Goal: Task Accomplishment & Management: Use online tool/utility

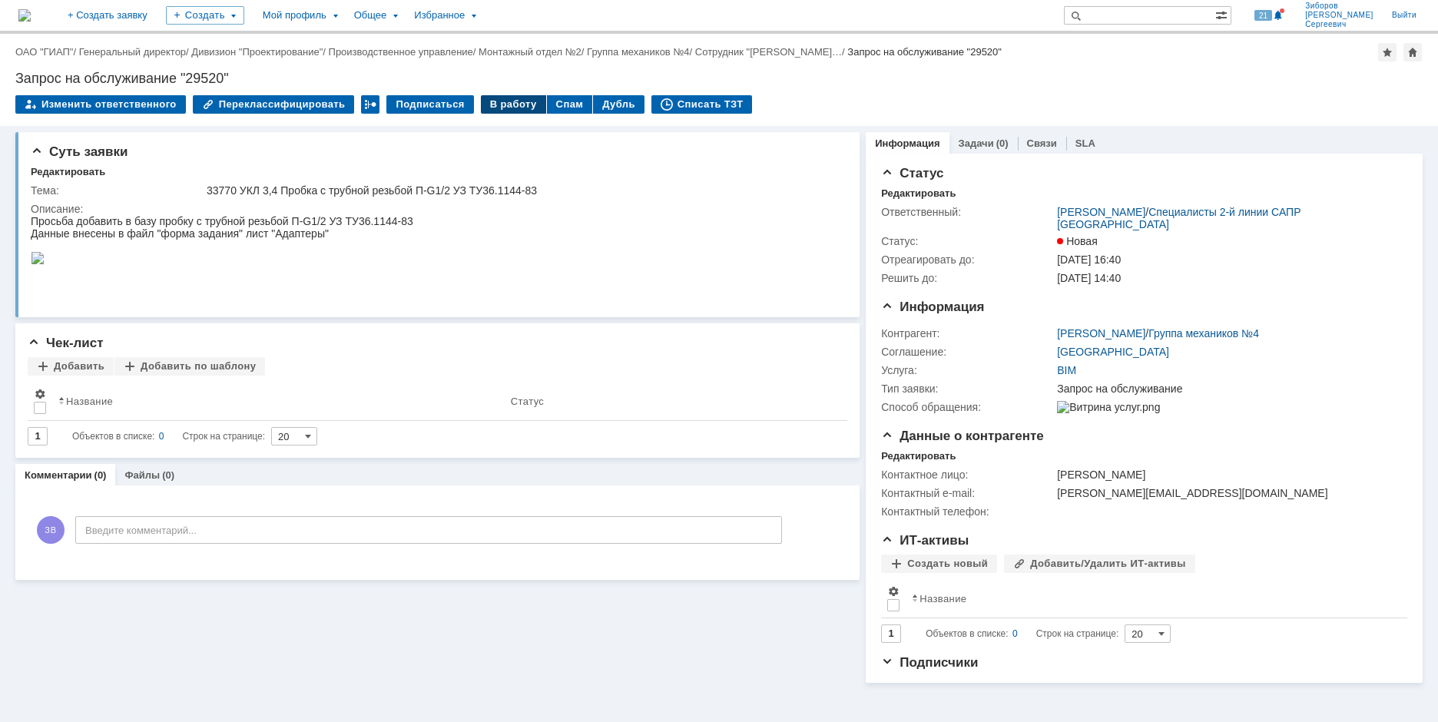
click at [502, 105] on div "В работу" at bounding box center [513, 104] width 65 height 18
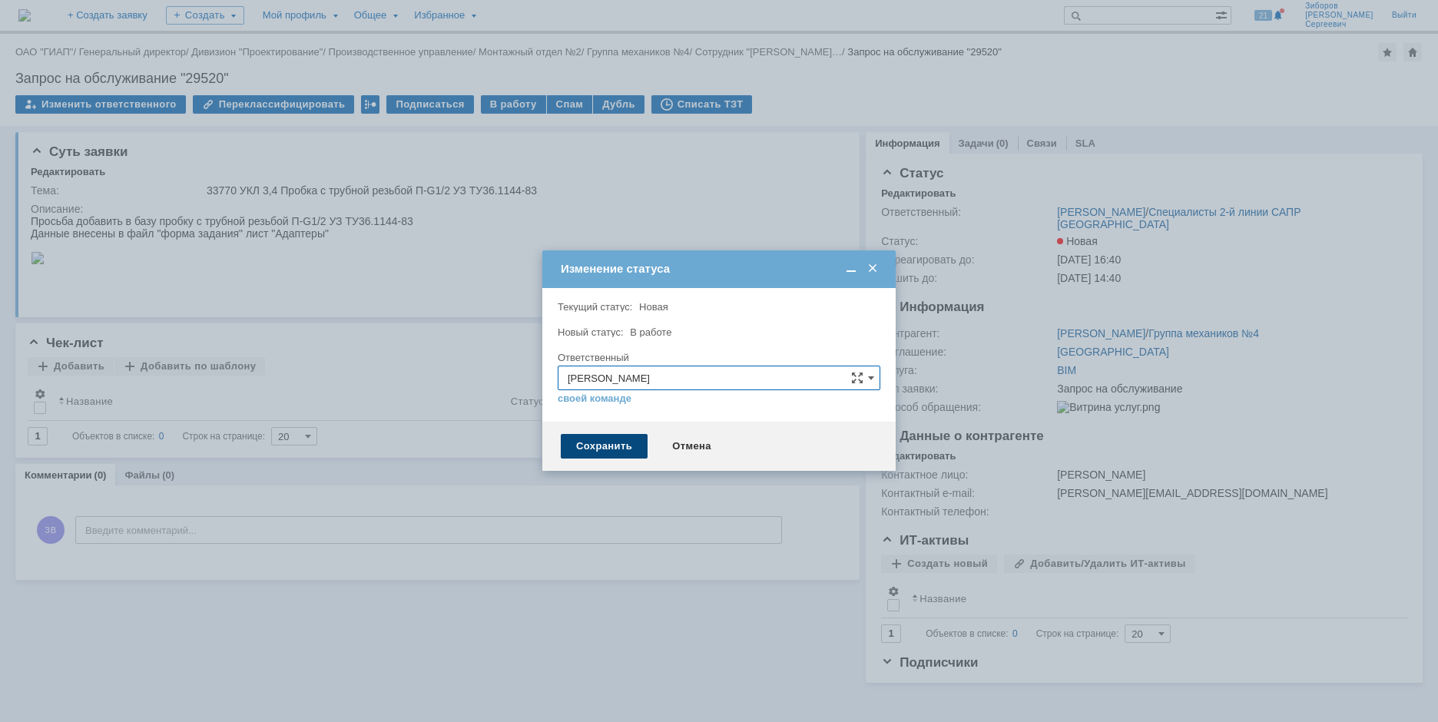
click at [595, 451] on div "Сохранить" at bounding box center [604, 446] width 87 height 25
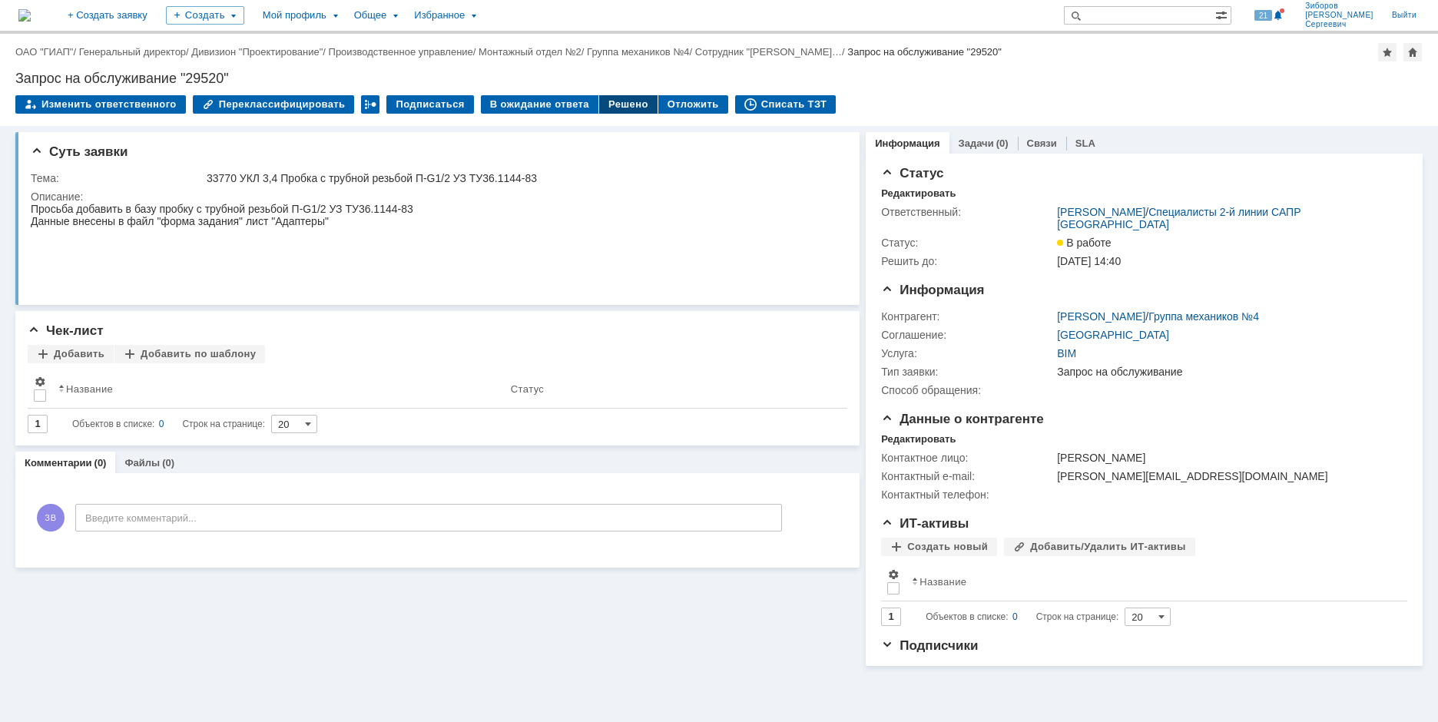
click at [617, 110] on div "Решено" at bounding box center [628, 104] width 58 height 18
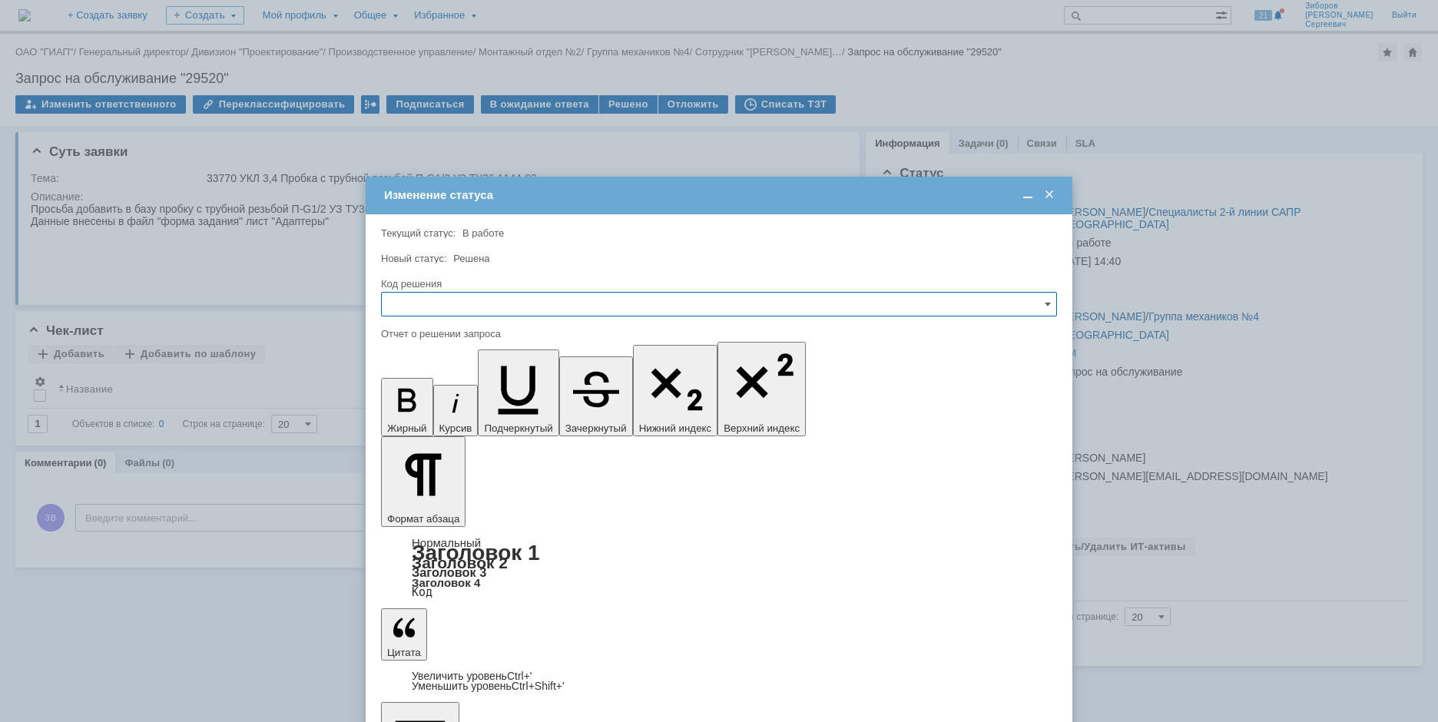
click at [415, 295] on input "text" at bounding box center [719, 304] width 676 height 25
click at [410, 412] on span "Решено" at bounding box center [719, 408] width 656 height 12
type input "Решено"
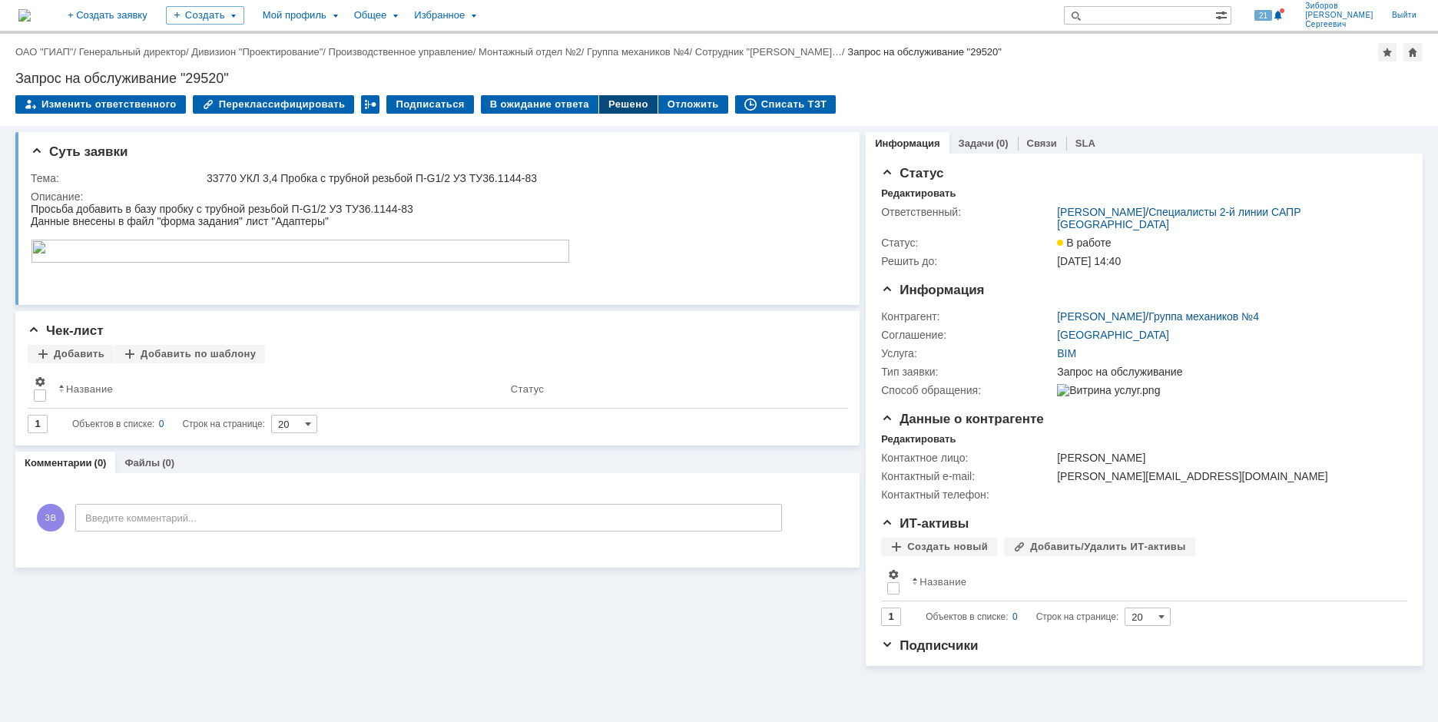
click at [610, 98] on div "Решено" at bounding box center [628, 104] width 58 height 18
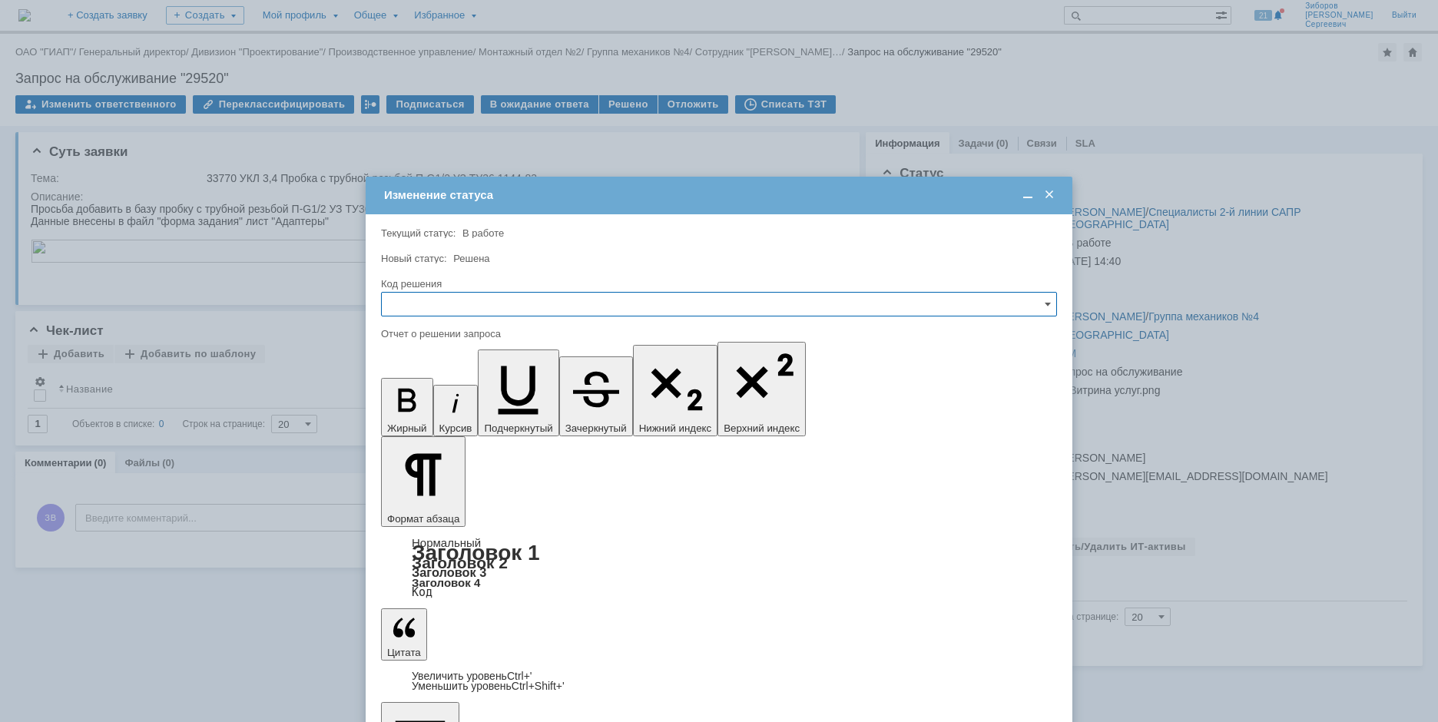
click at [439, 305] on input "text" at bounding box center [719, 304] width 676 height 25
click at [428, 405] on span "Решено" at bounding box center [719, 408] width 656 height 12
type input "Решено"
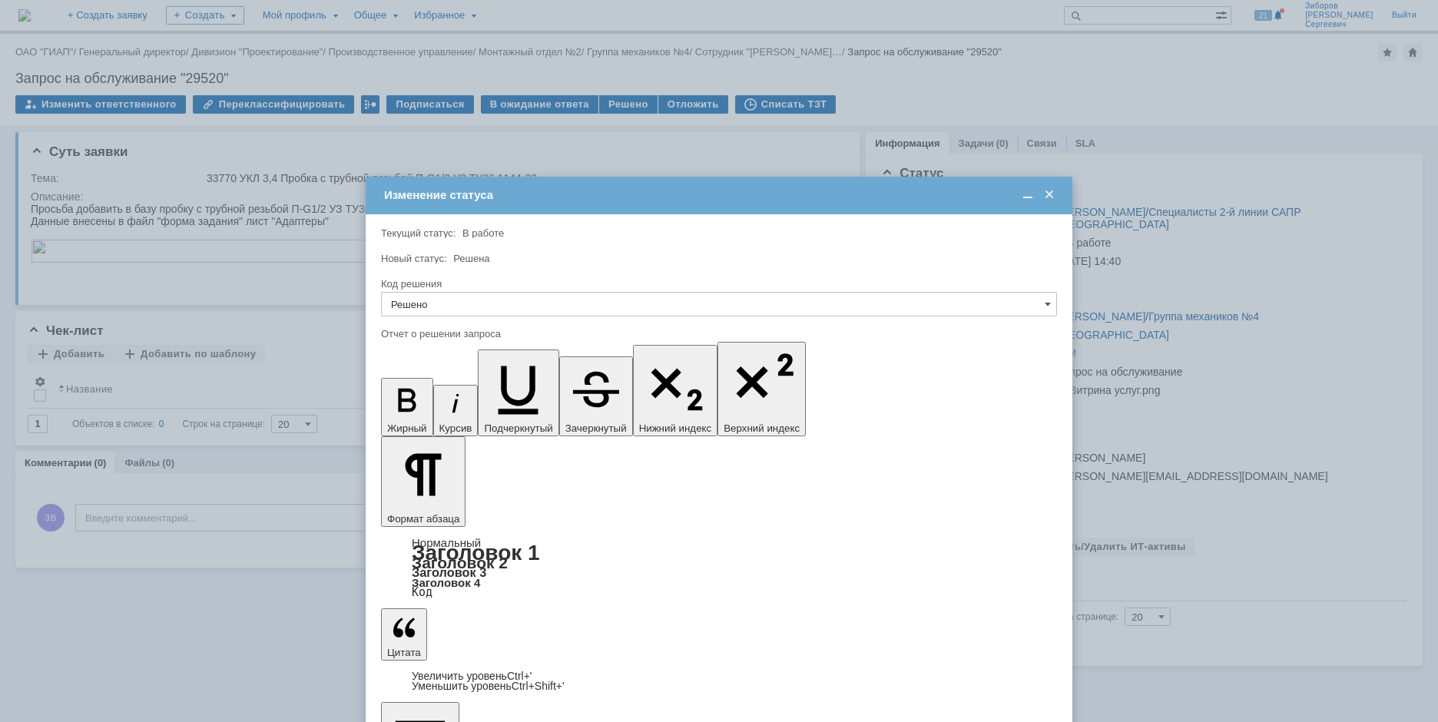
drag, startPoint x: 875, startPoint y: 4489, endPoint x: 899, endPoint y: 4493, distance: 24.1
copy li "MISC"
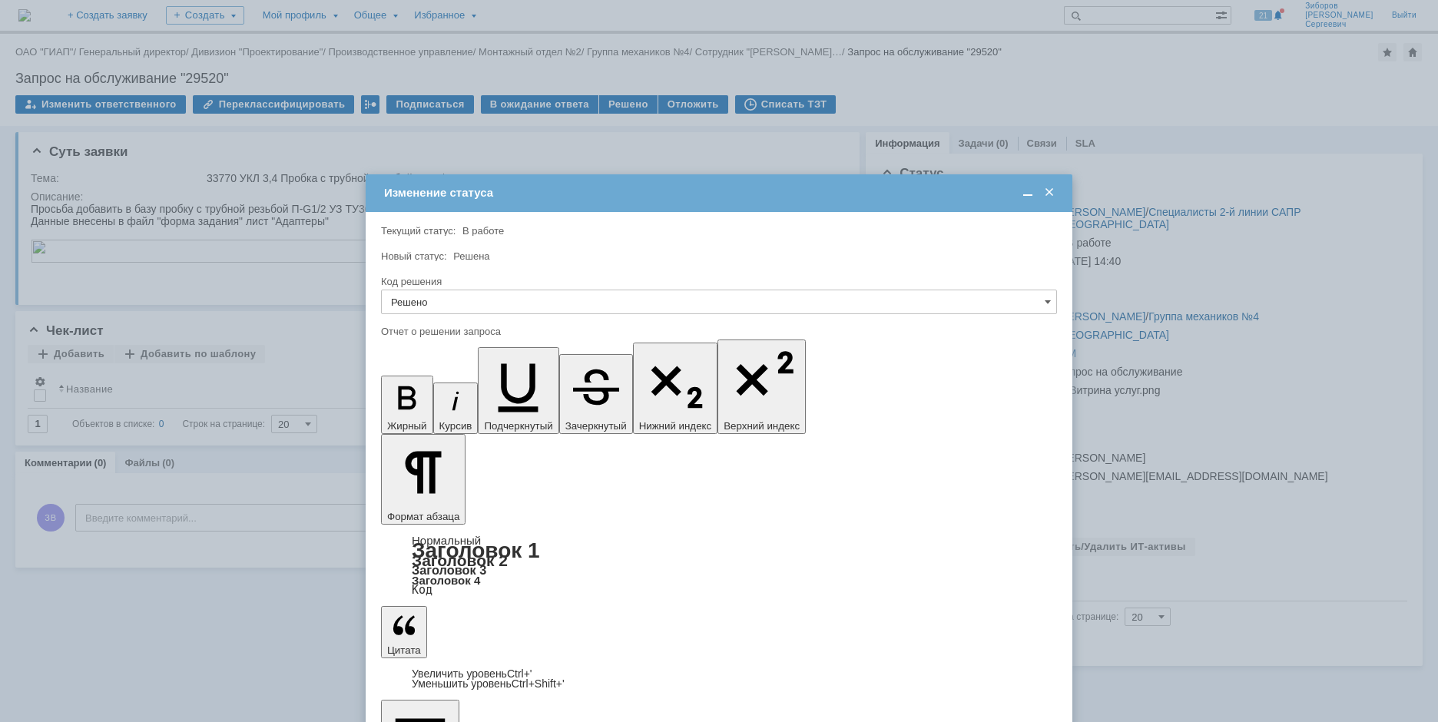
scroll to position [1312, 4]
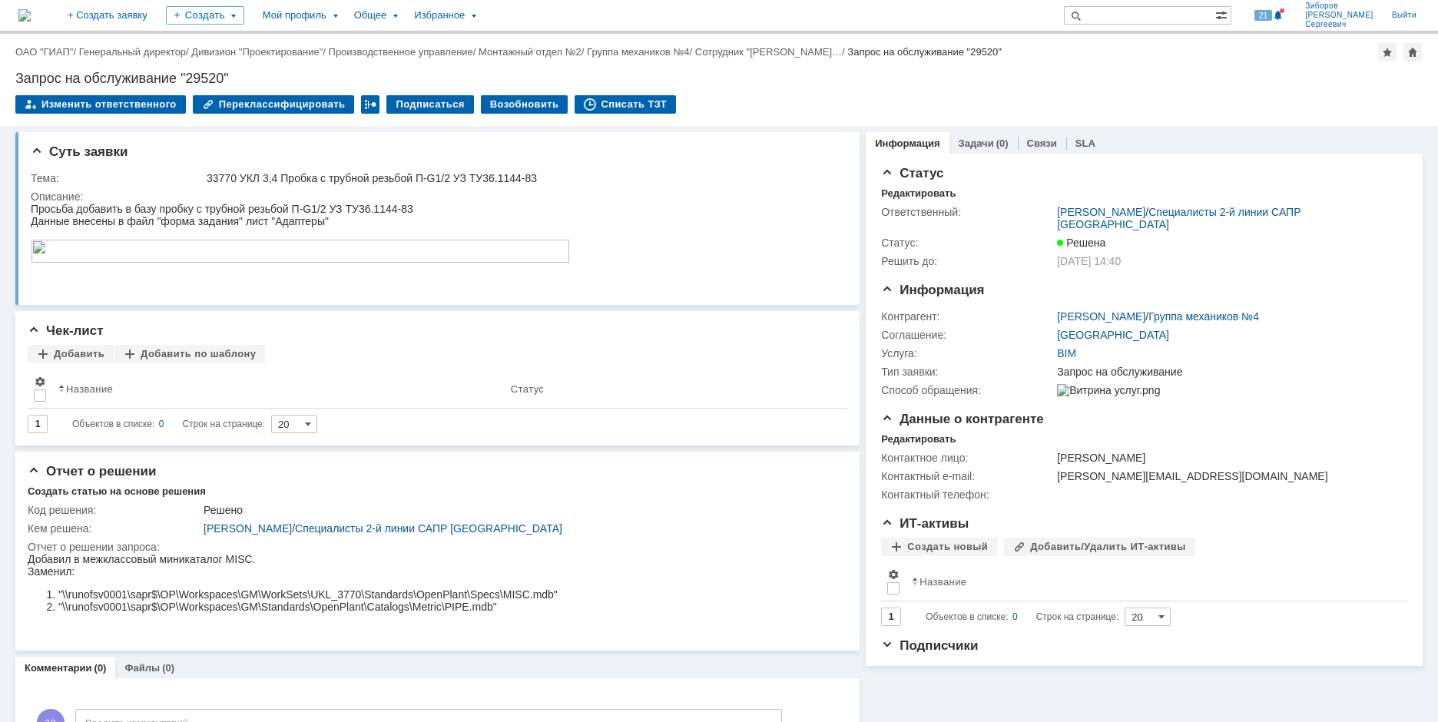
scroll to position [0, 0]
click at [31, 14] on img at bounding box center [24, 15] width 12 height 12
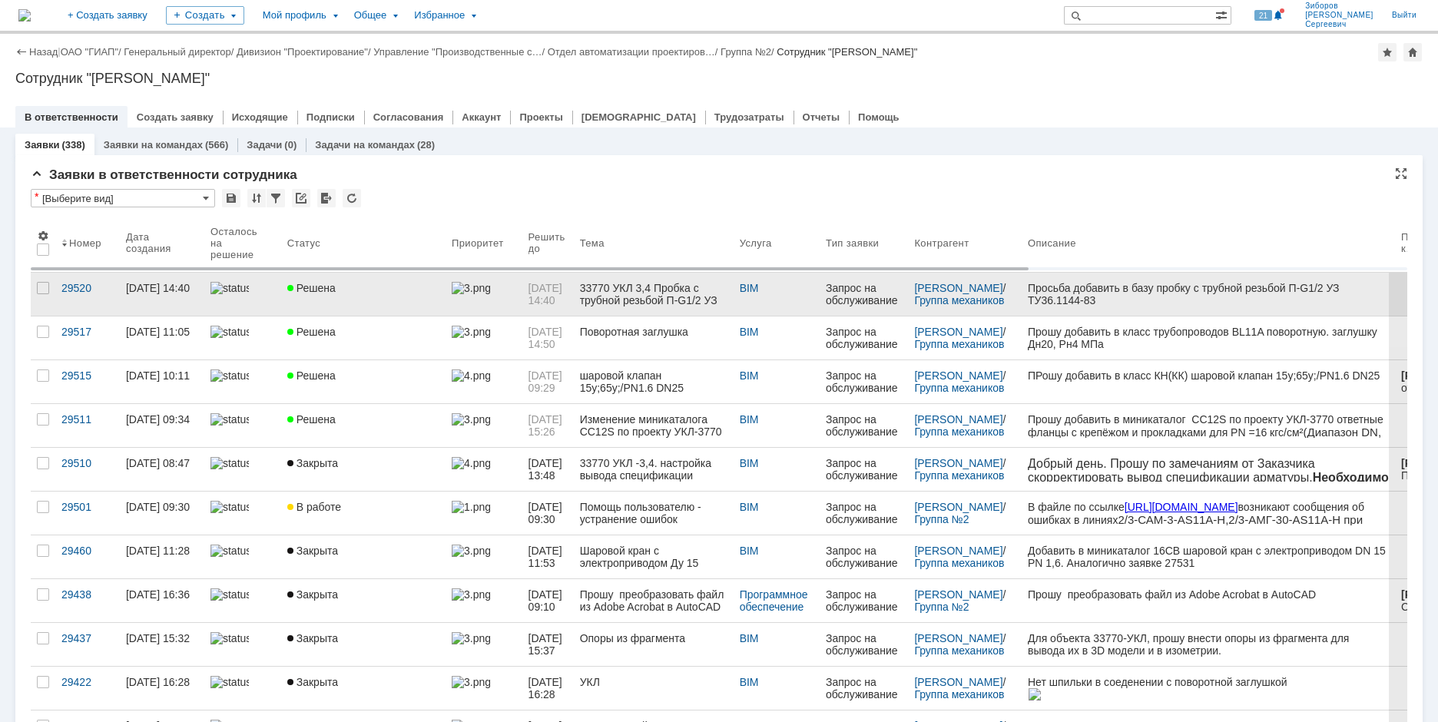
click at [366, 287] on div "Решена" at bounding box center [363, 288] width 152 height 12
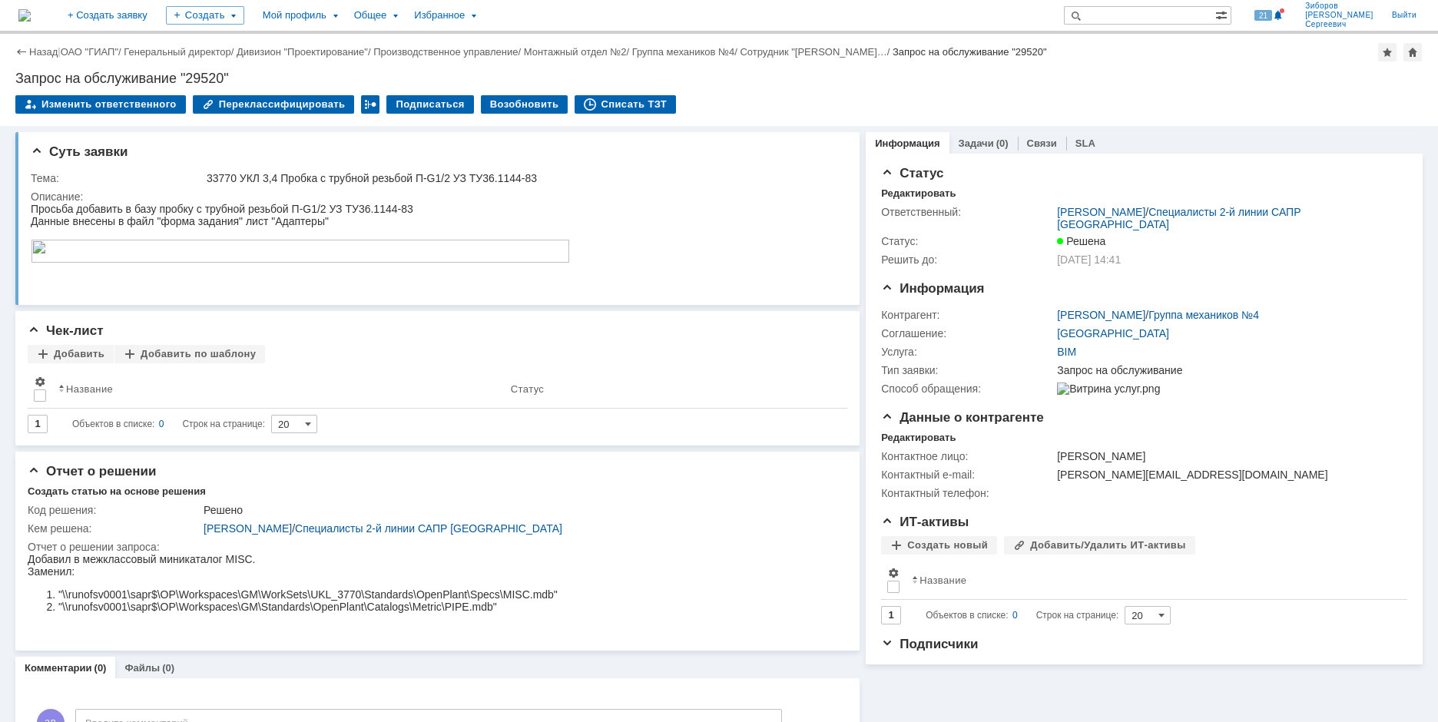
click at [31, 9] on img at bounding box center [24, 15] width 12 height 12
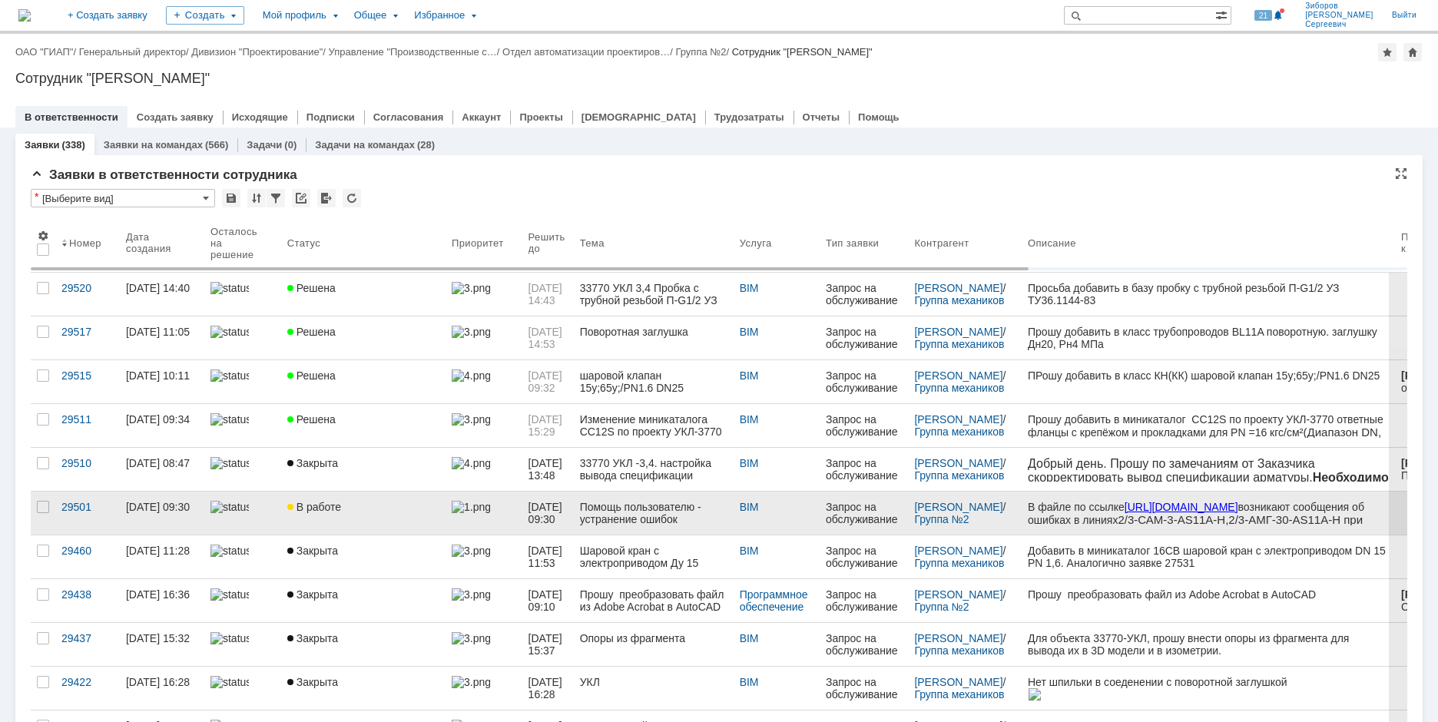
click at [361, 504] on div "В работе" at bounding box center [363, 507] width 152 height 12
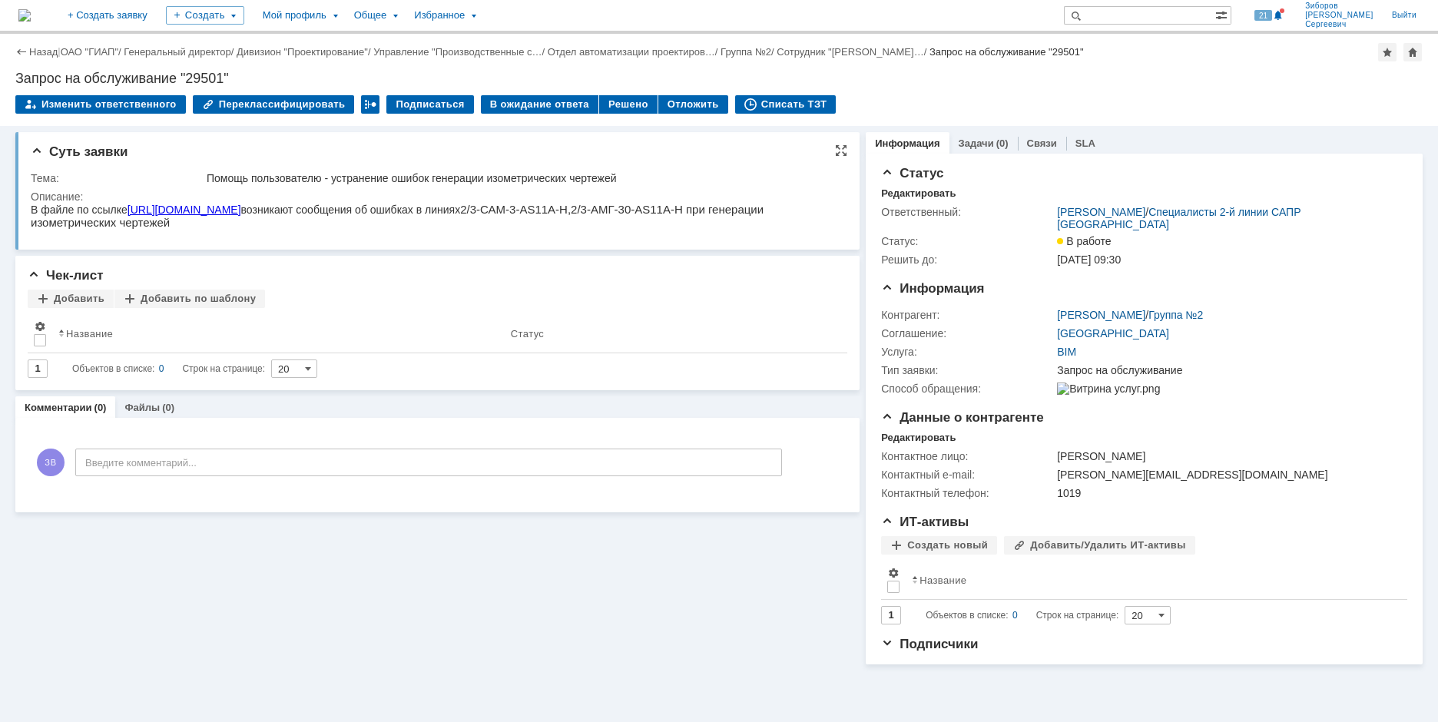
click at [240, 214] on link "[URL][DOMAIN_NAME]" at bounding box center [184, 210] width 114 height 12
click at [241, 216] on link "[URL][DOMAIN_NAME]" at bounding box center [184, 210] width 114 height 12
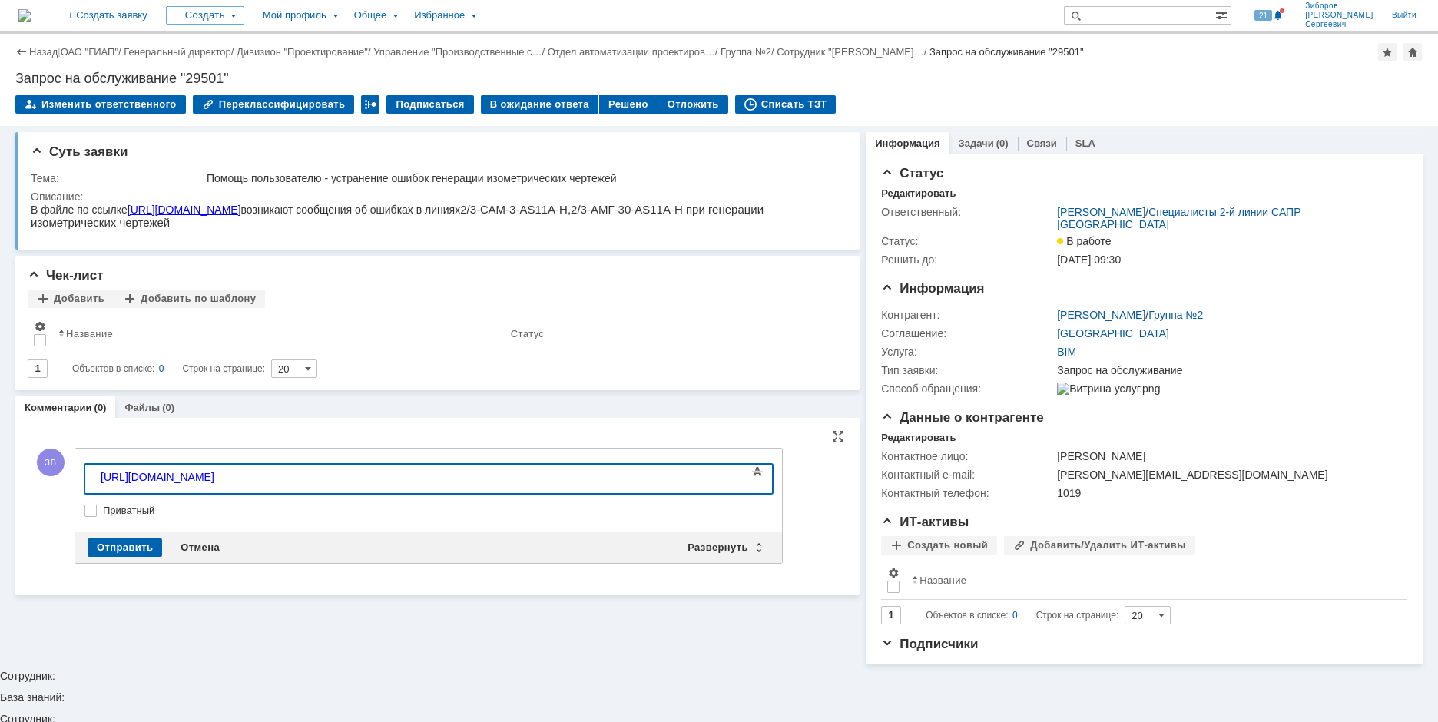
scroll to position [712, 8]
click at [99, 478] on body "https://disk.360.yandex.ru/d/8cnwm3XC5oWZCA" at bounding box center [209, 478] width 230 height 26
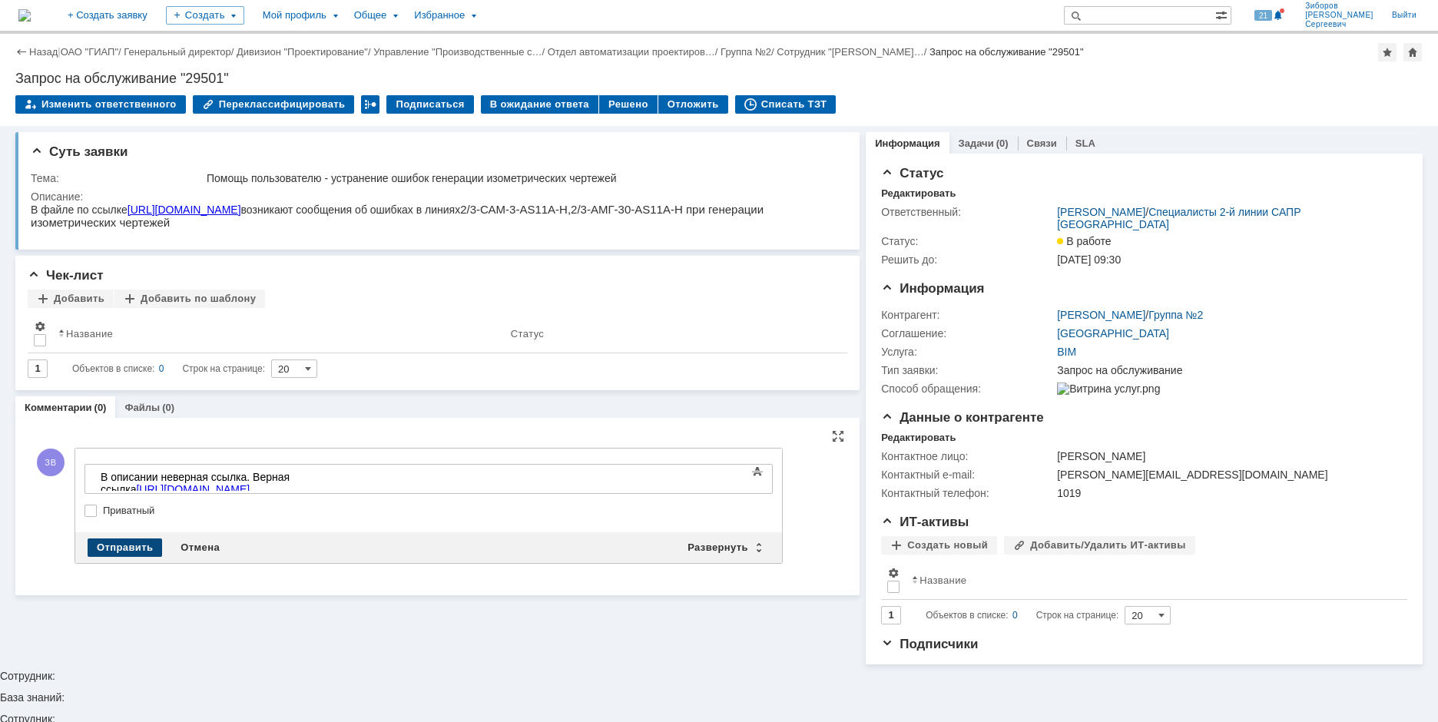
click at [130, 547] on div "Отправить" at bounding box center [125, 547] width 74 height 18
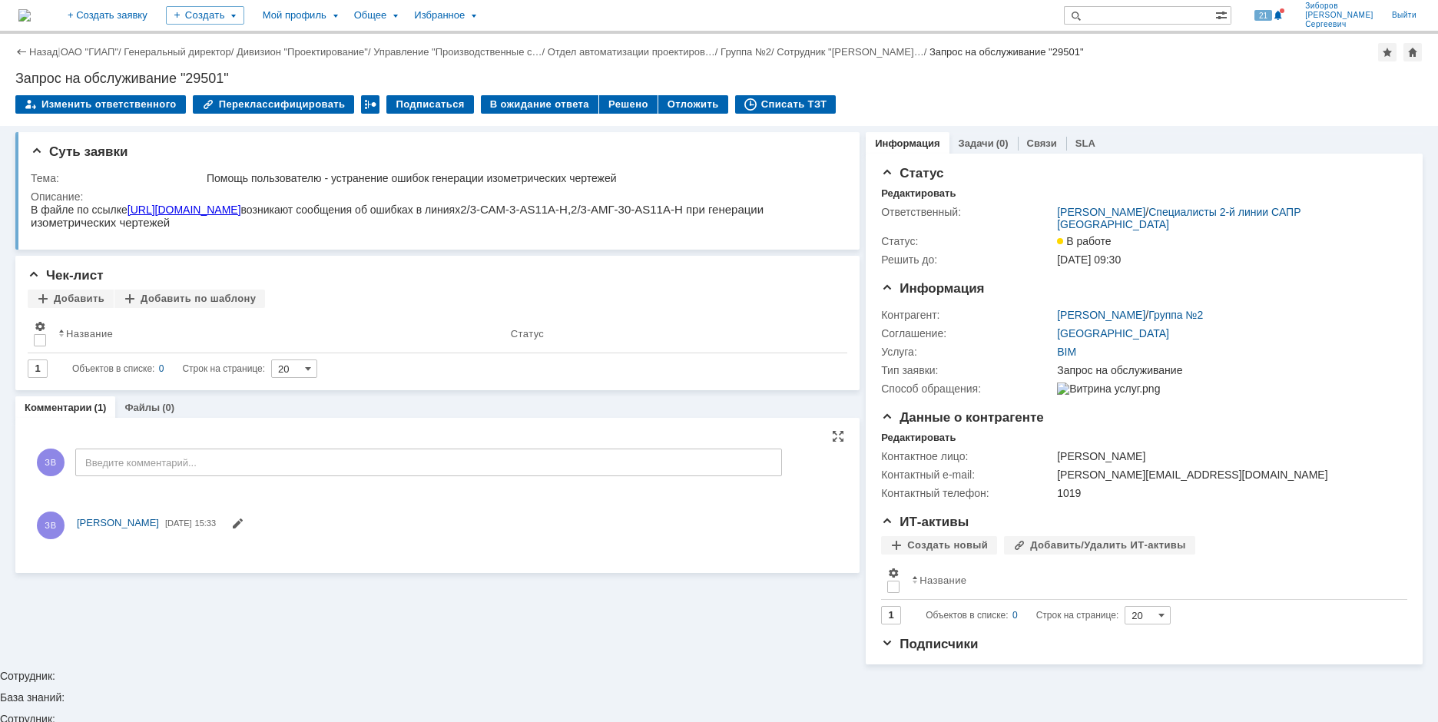
scroll to position [0, 0]
click at [418, 547] on link "https://disk.360.yandex.ru/d/8cnwm3XC5oWZCA" at bounding box center [361, 544] width 114 height 12
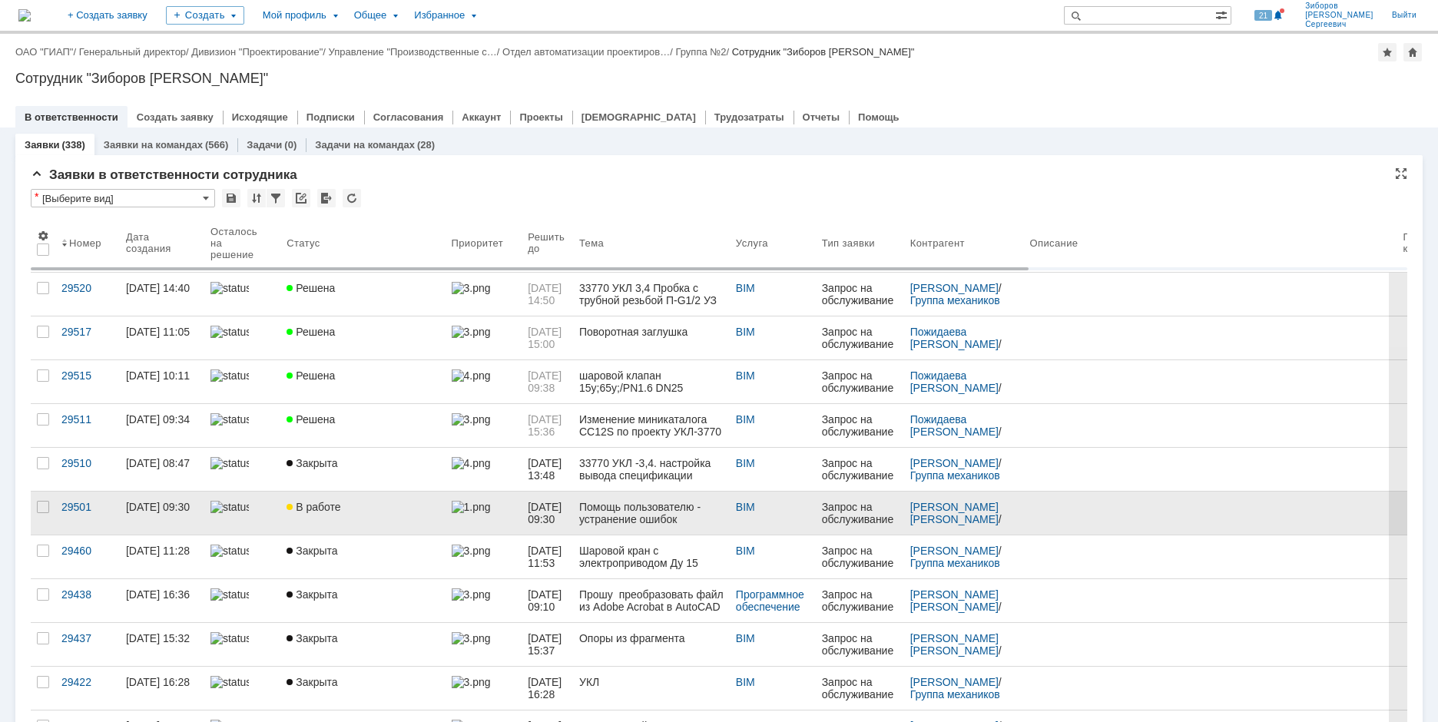
click at [327, 508] on span "В работе" at bounding box center [313, 507] width 54 height 12
